Goal: Task Accomplishment & Management: Manage account settings

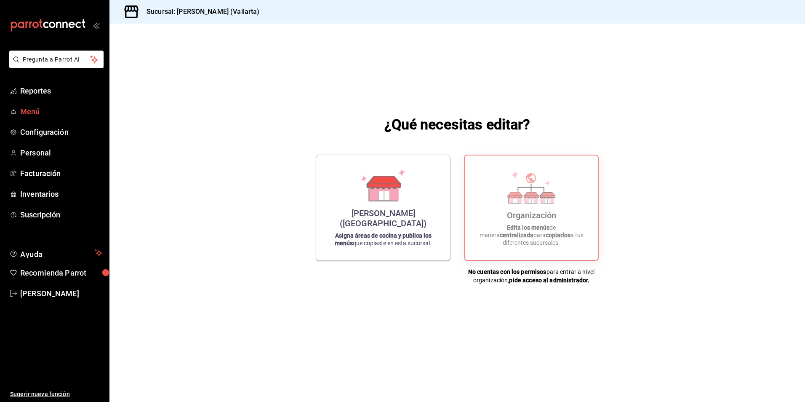
click at [42, 107] on span "Menú" at bounding box center [61, 111] width 82 height 11
click at [368, 224] on div "[PERSON_NAME] ([GEOGRAPHIC_DATA])" at bounding box center [383, 216] width 114 height 20
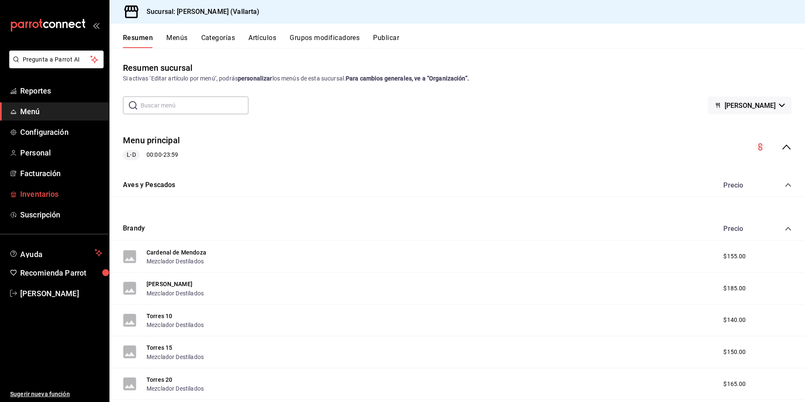
click at [61, 191] on span "Inventarios" at bounding box center [61, 193] width 82 height 11
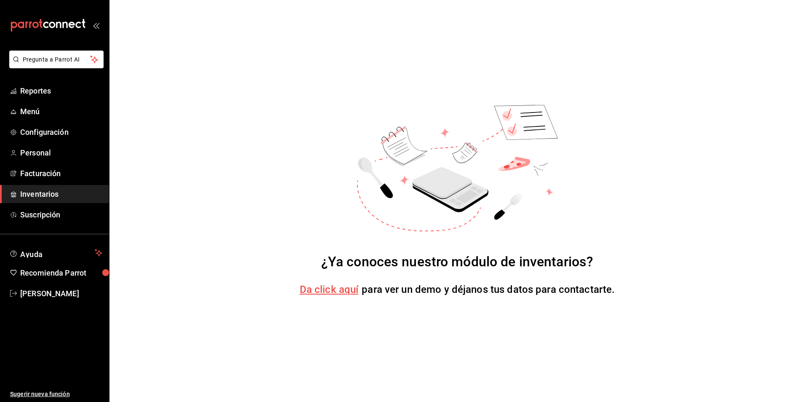
click at [45, 195] on span "Inventarios" at bounding box center [61, 193] width 82 height 11
click at [332, 287] on span "Da click aquí" at bounding box center [329, 289] width 59 height 12
click at [57, 188] on link "Inventarios" at bounding box center [54, 194] width 109 height 18
click at [46, 115] on span "Menú" at bounding box center [61, 111] width 82 height 11
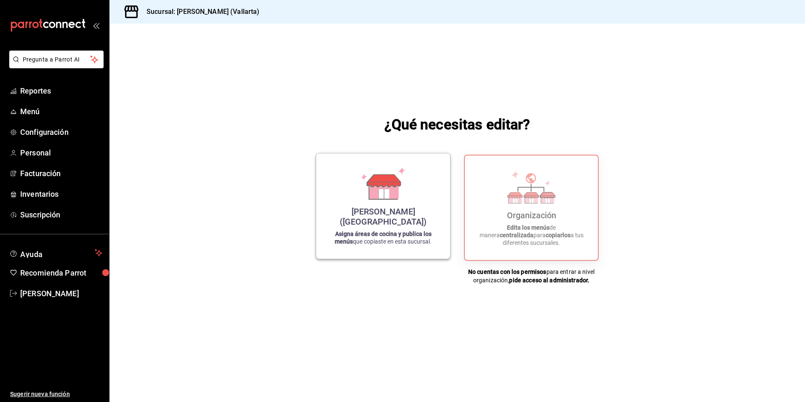
click at [374, 187] on icon at bounding box center [384, 180] width 33 height 12
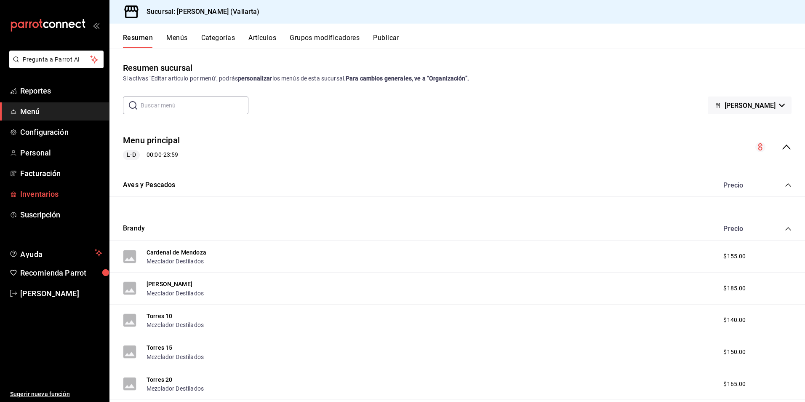
click at [55, 198] on span "Inventarios" at bounding box center [61, 193] width 82 height 11
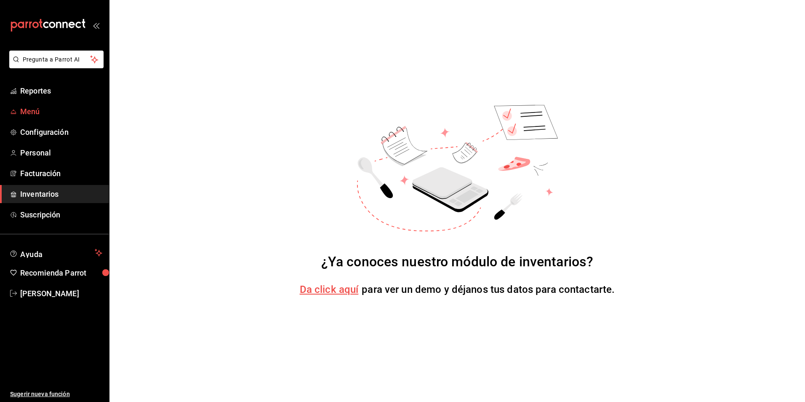
click at [42, 104] on link "Menú" at bounding box center [54, 111] width 109 height 18
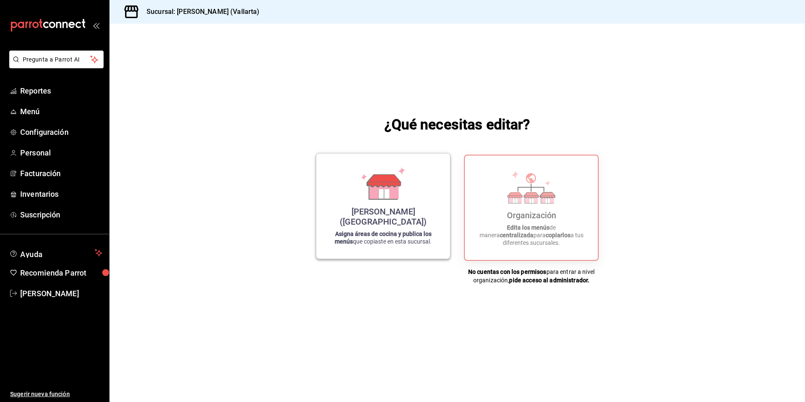
click at [332, 177] on div "[PERSON_NAME] (Vallarta) Asigna áreas de cocina y publica los menús que copiast…" at bounding box center [383, 206] width 114 height 92
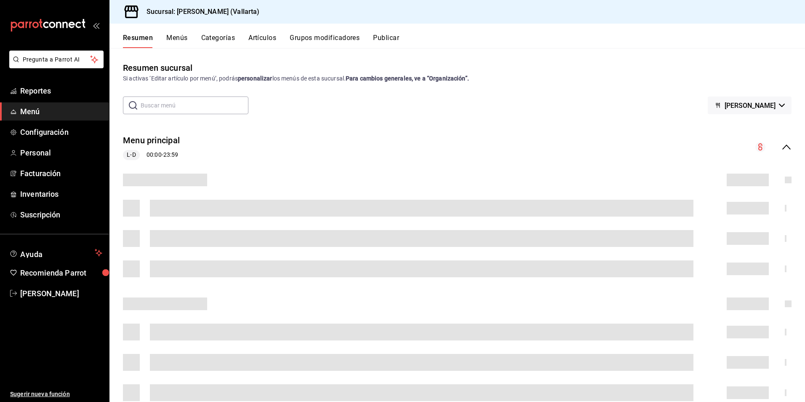
click at [223, 41] on button "Categorías" at bounding box center [218, 41] width 34 height 14
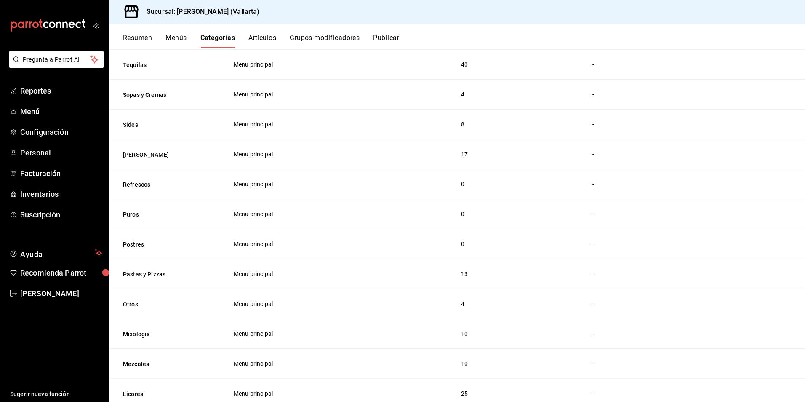
scroll to position [421, 0]
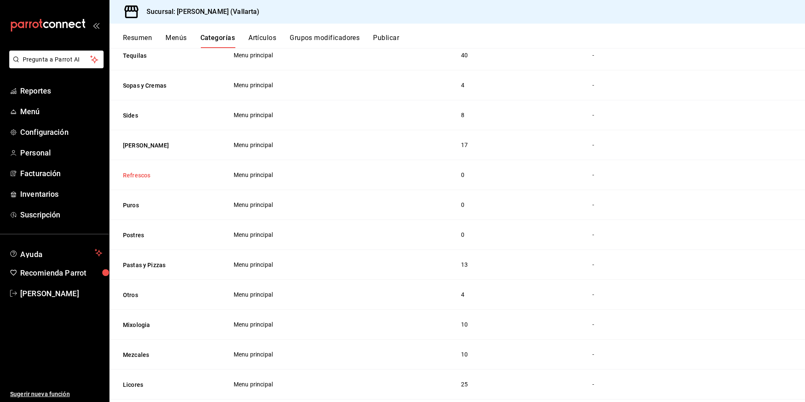
click at [139, 179] on button "Refrescos" at bounding box center [165, 175] width 84 height 8
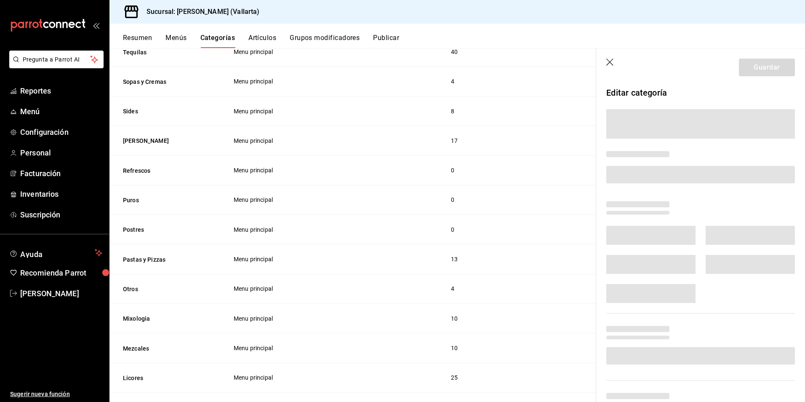
scroll to position [413, 0]
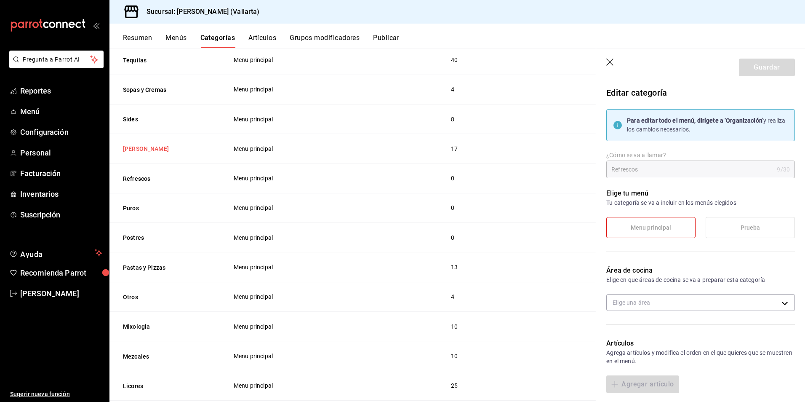
click at [188, 144] on button "[PERSON_NAME]" at bounding box center [165, 148] width 84 height 8
click at [497, 33] on div "Resumen Menús Categorías Artículos Grupos modificadores Publicar" at bounding box center [458, 36] width 696 height 24
click at [606, 61] on header "Guardar" at bounding box center [700, 65] width 209 height 35
click at [613, 61] on icon "button" at bounding box center [610, 63] width 8 height 8
